Goal: Find specific page/section: Find specific page/section

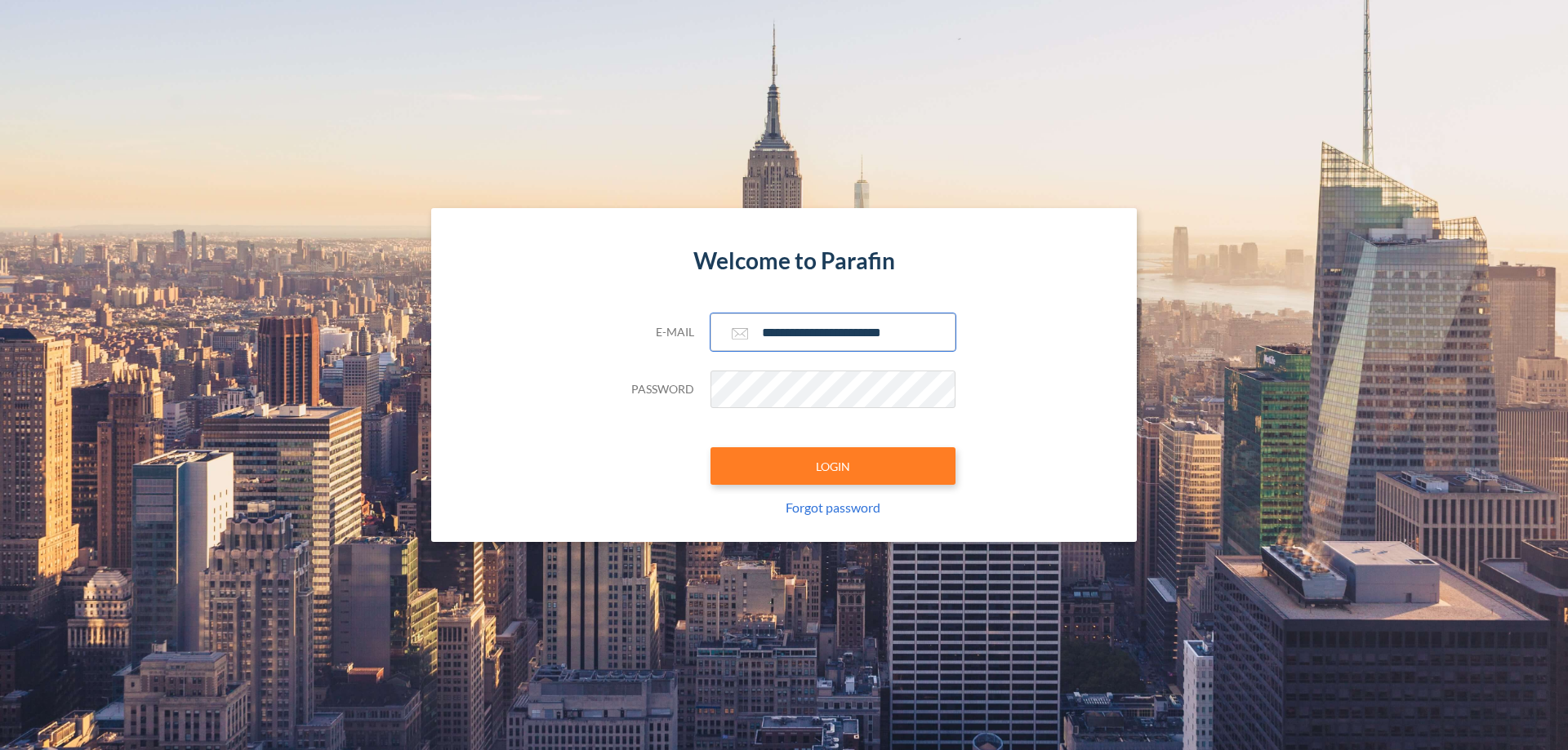
type input "**********"
click at [833, 466] on button "LOGIN" at bounding box center [833, 466] width 245 height 37
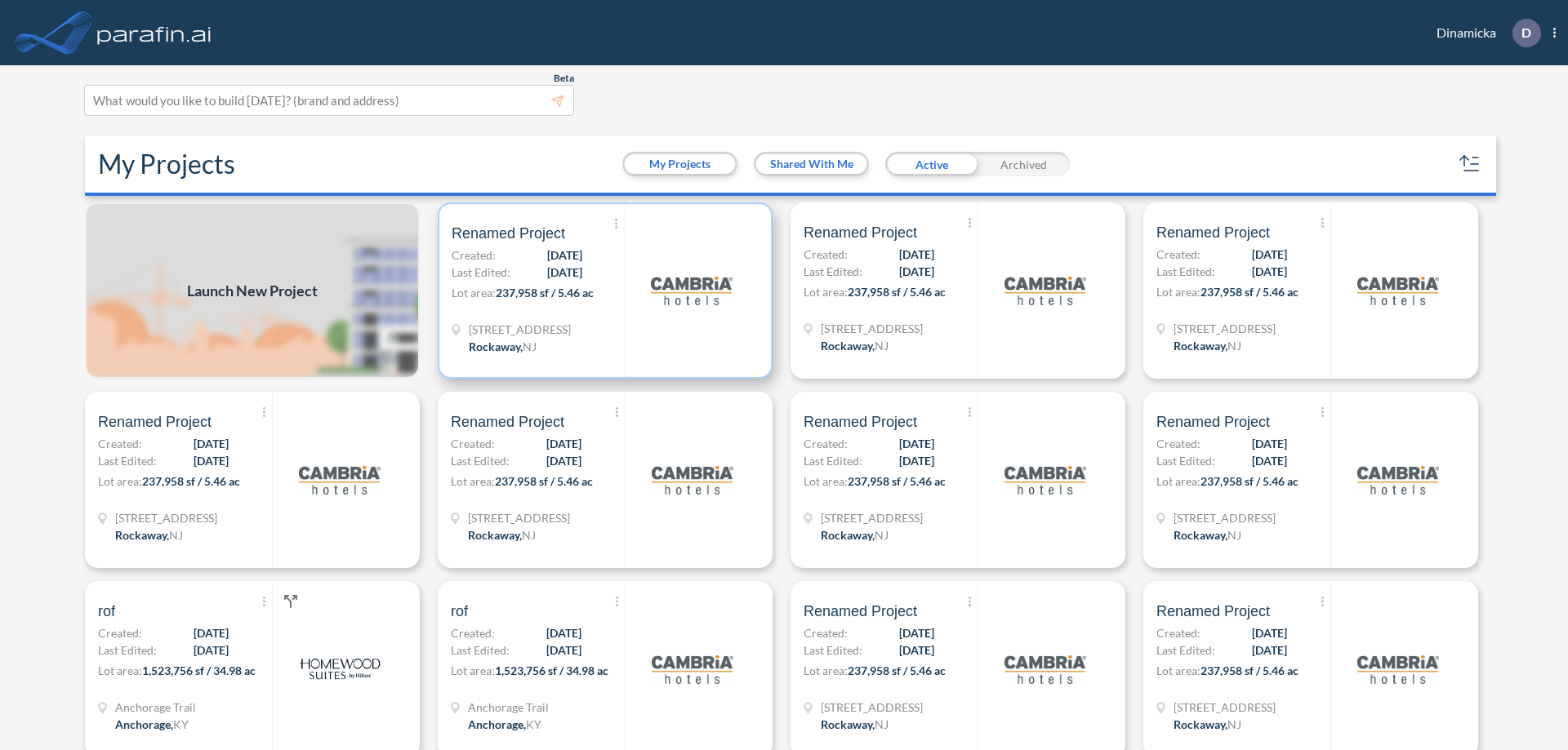
scroll to position [4, 0]
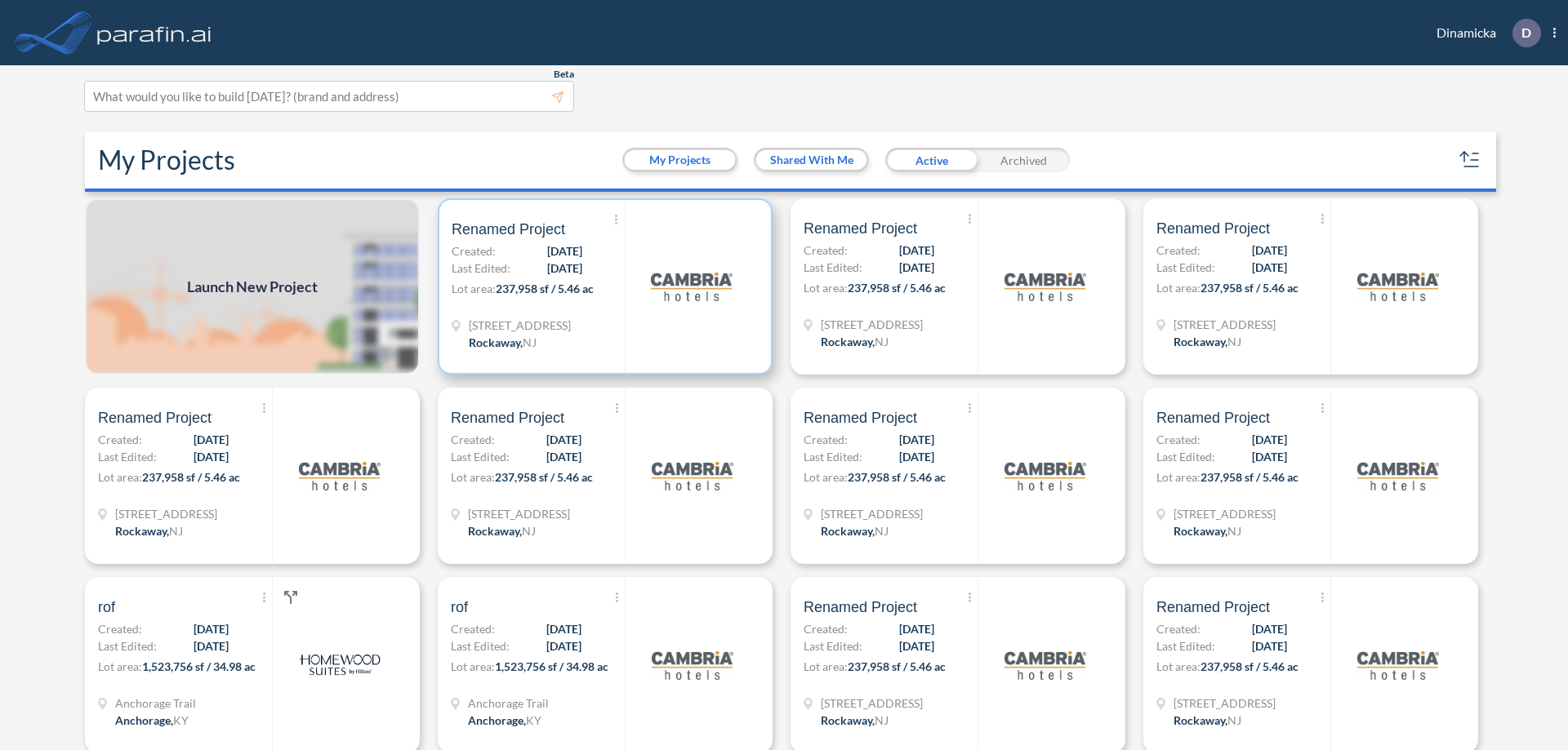
click at [602, 287] on p "Lot area: 237,958 sf / 5.46 ac" at bounding box center [538, 292] width 173 height 24
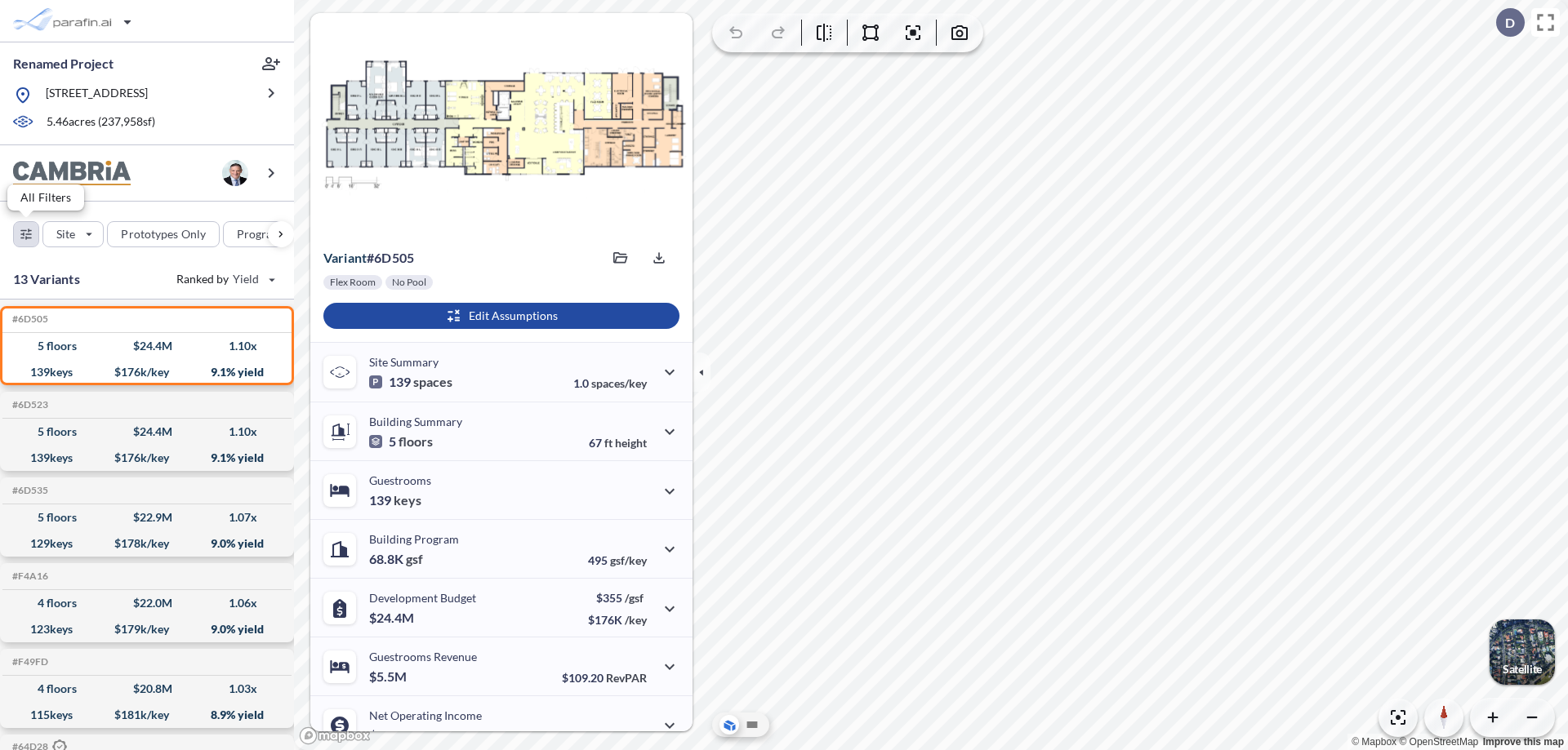
click at [26, 234] on div "button" at bounding box center [26, 234] width 24 height 24
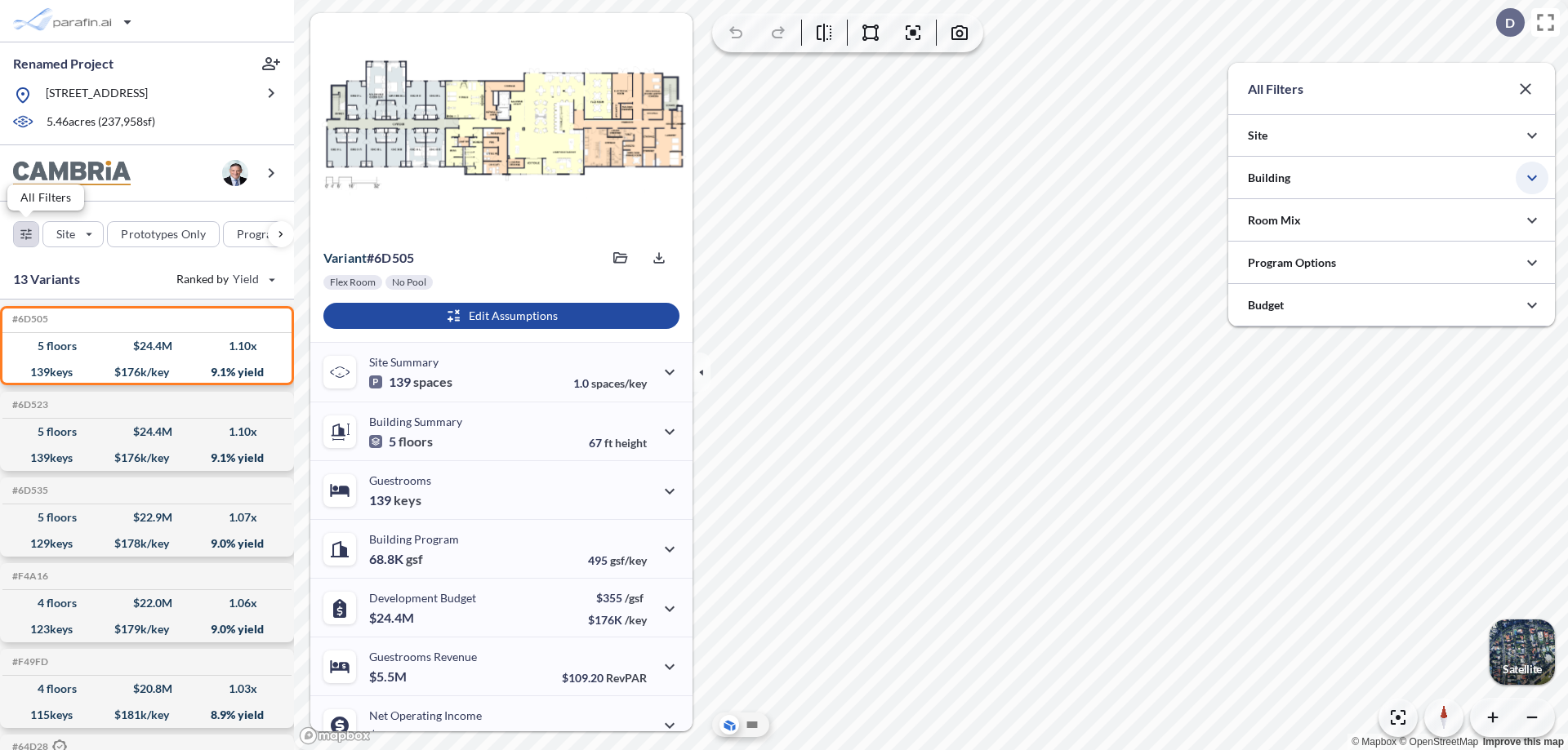
scroll to position [816423, 816222]
click at [1532, 178] on icon "button" at bounding box center [1531, 177] width 19 height 19
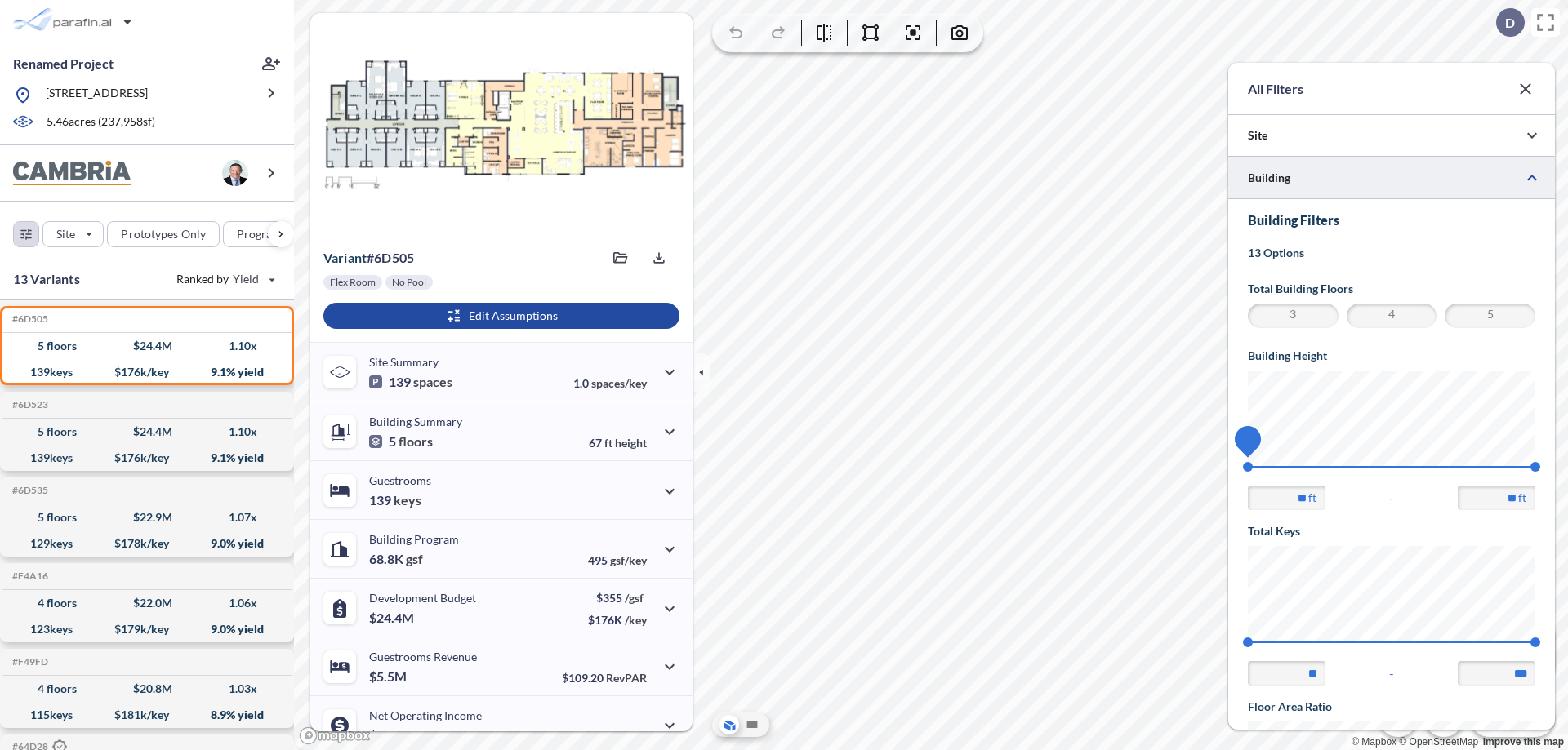
scroll to position [284, 0]
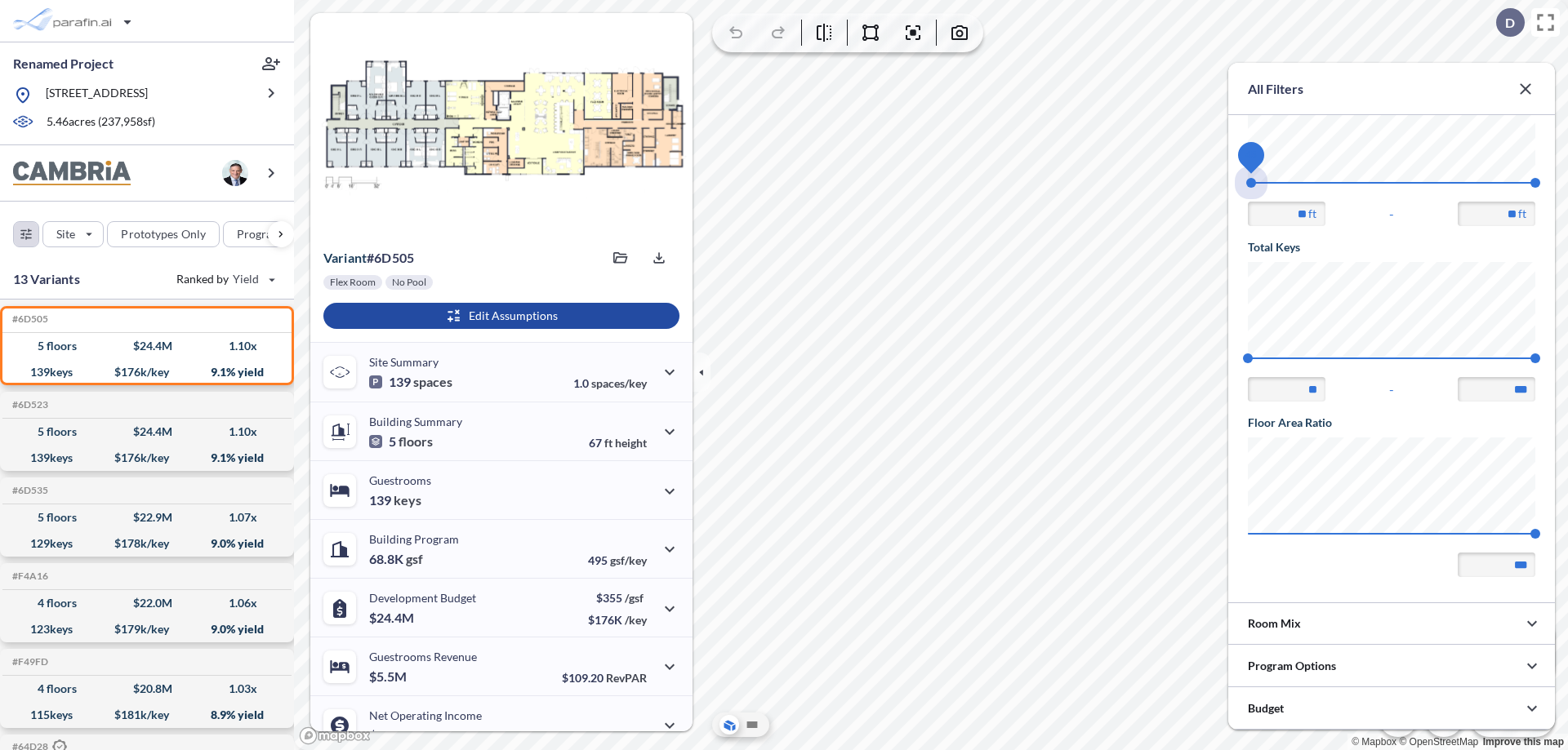
drag, startPoint x: 1248, startPoint y: 183, endPoint x: 1536, endPoint y: 183, distance: 288.0
click at [1536, 183] on span "45 67.56" at bounding box center [1392, 188] width 288 height 12
type input "**"
